Goal: Task Accomplishment & Management: Use online tool/utility

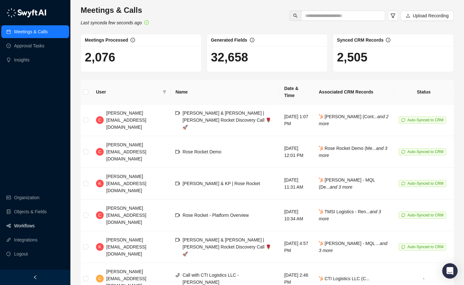
click at [33, 225] on link "Workflows" at bounding box center [24, 225] width 20 height 13
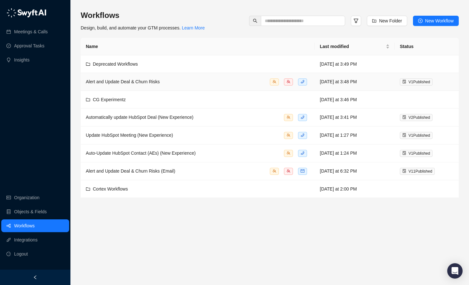
click at [182, 80] on div "Alert and Update Deal & Churn Risks" at bounding box center [198, 81] width 224 height 7
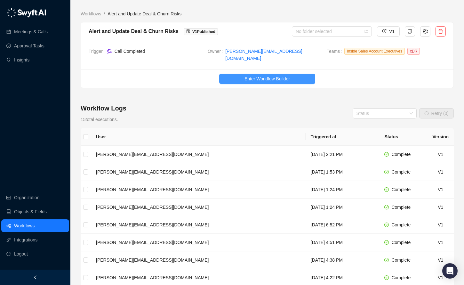
click at [249, 75] on span "Enter Workflow Builder" at bounding box center [267, 78] width 45 height 7
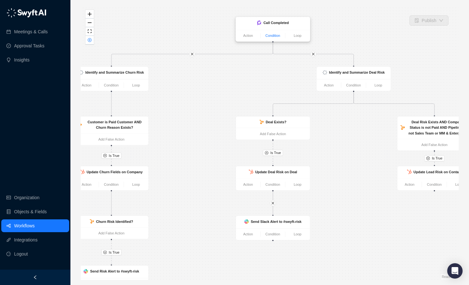
click at [272, 33] on link "Condition" at bounding box center [273, 35] width 24 height 5
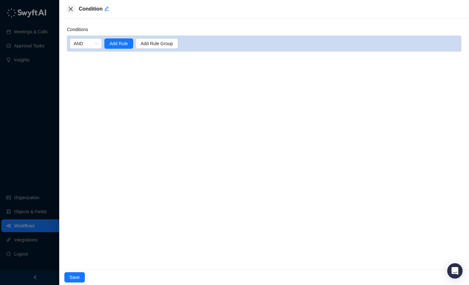
click at [72, 10] on icon "close" at bounding box center [70, 8] width 5 height 5
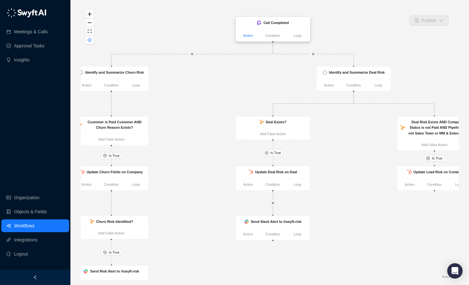
click at [242, 36] on link "Action" at bounding box center [248, 35] width 24 height 5
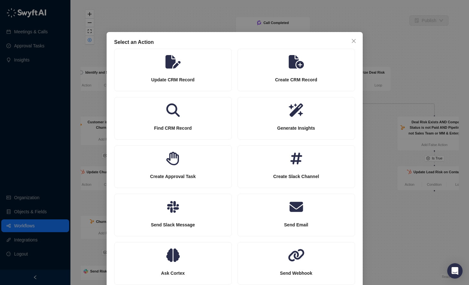
click at [235, 20] on div "Select an Action Update CRM Record Create CRM Record Find CRM Record Generate I…" at bounding box center [234, 142] width 469 height 285
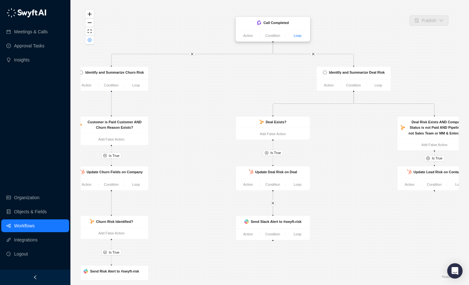
click at [303, 35] on link "Loop" at bounding box center [297, 35] width 25 height 5
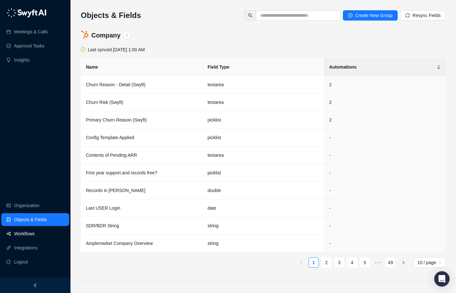
click at [27, 233] on link "Workflows" at bounding box center [24, 233] width 20 height 13
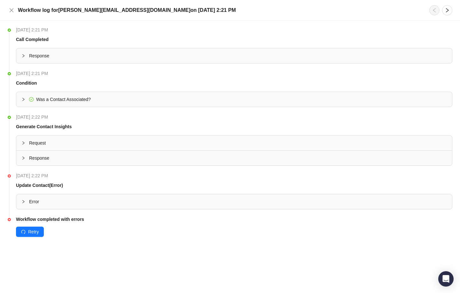
click at [23, 199] on icon "collapsed" at bounding box center [23, 201] width 4 height 4
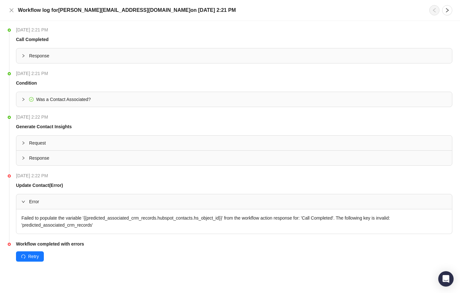
click at [57, 217] on div "Failed to populate the variable '{{predicted_associated_crm_records.hubspot_con…" at bounding box center [234, 221] width 436 height 24
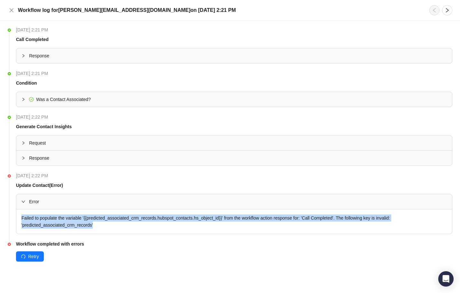
click at [57, 217] on div "Failed to populate the variable '{{predicted_associated_crm_records.hubspot_con…" at bounding box center [234, 221] width 436 height 24
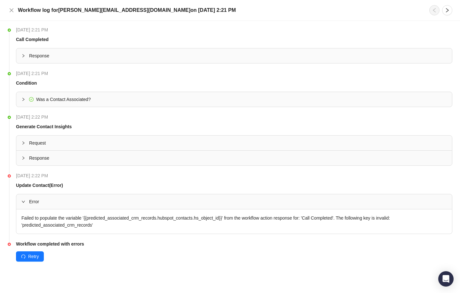
click at [112, 224] on div "Failed to populate the variable '{{predicted_associated_crm_records.hubspot_con…" at bounding box center [234, 221] width 436 height 24
click at [13, 11] on icon "close" at bounding box center [11, 10] width 5 height 5
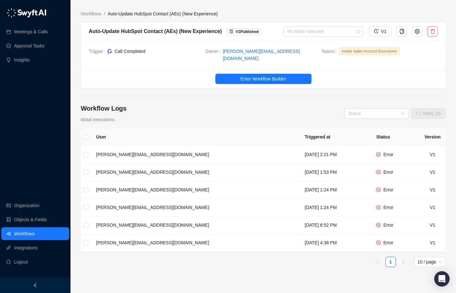
click at [208, 98] on main "Workflows / Auto-Update HubSpot Contact (AEs) (New Experience) Auto-Update HubS…" at bounding box center [263, 165] width 365 height 310
click at [92, 13] on link "Workflows" at bounding box center [90, 13] width 23 height 7
